Goal: Navigation & Orientation: Find specific page/section

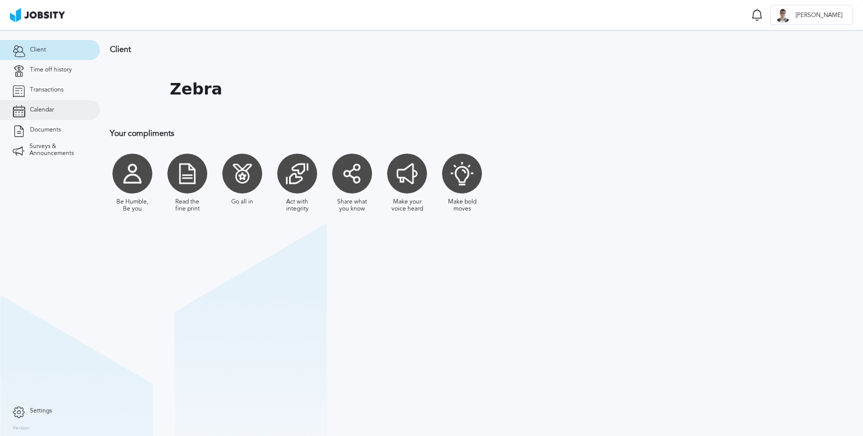
click at [46, 112] on span "Calendar" at bounding box center [42, 109] width 24 height 7
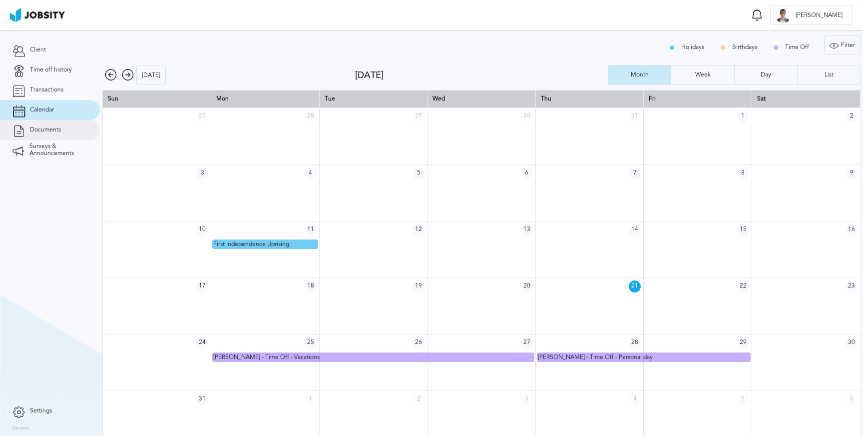
click at [37, 132] on span "Documents" at bounding box center [45, 129] width 31 height 7
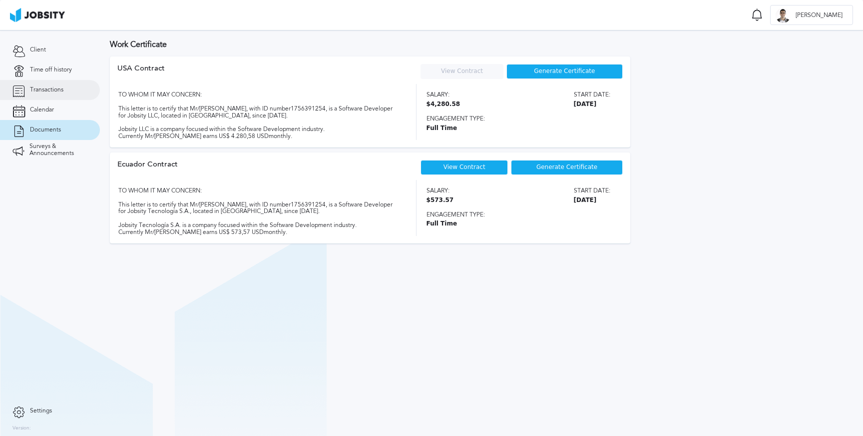
click at [47, 89] on span "Transactions" at bounding box center [46, 89] width 33 height 7
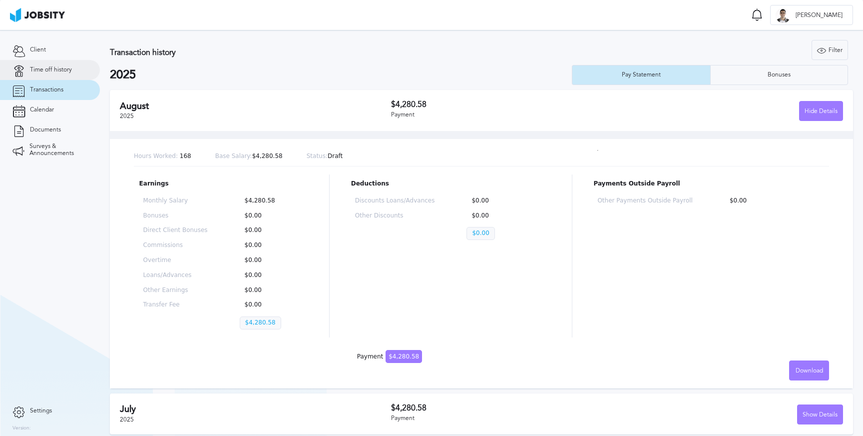
click at [56, 65] on link "Time off history" at bounding box center [50, 70] width 100 height 20
